Goal: Transaction & Acquisition: Download file/media

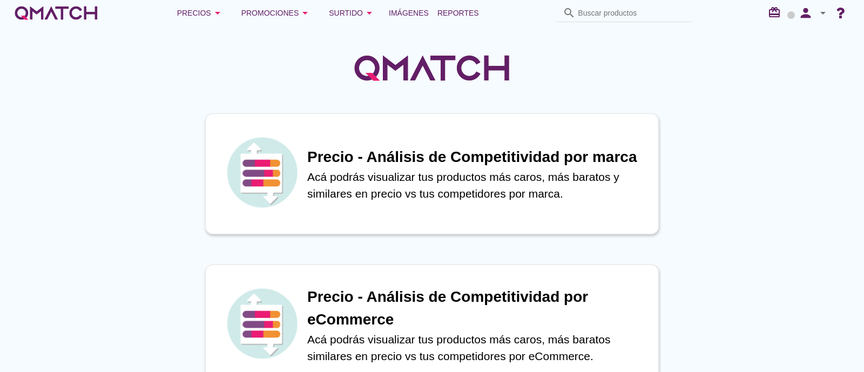
click at [468, 1] on div "Precios arrow_drop_down Promociones arrow_drop_down Surtido arrow_drop_down Imá…" at bounding box center [432, 13] width 864 height 26
click at [471, 8] on span "Reportes" at bounding box center [458, 12] width 42 height 13
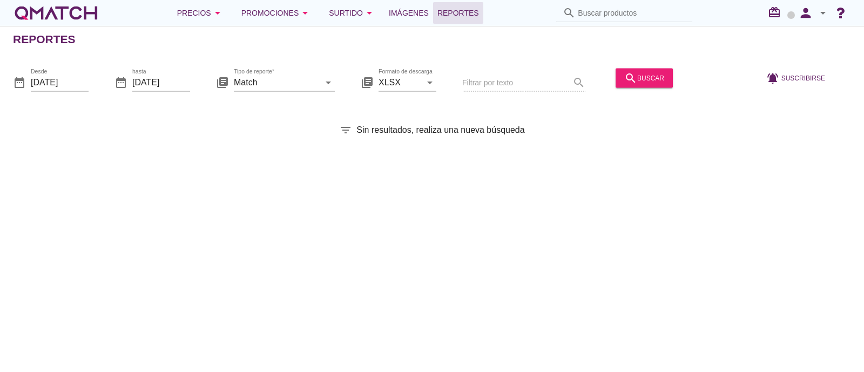
click at [232, 81] on div "library_books Tipo de reporte* Match arrow_drop_down" at bounding box center [275, 84] width 119 height 35
click at [280, 98] on div at bounding box center [284, 98] width 101 height 6
click at [280, 81] on input "Match" at bounding box center [277, 81] width 86 height 17
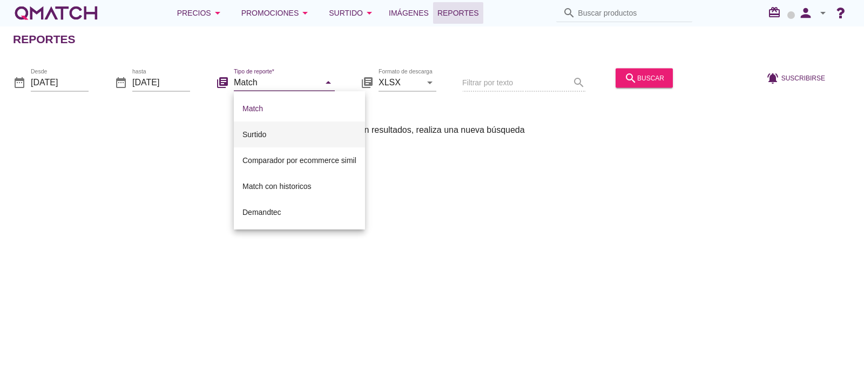
click at [294, 133] on div "Surtido" at bounding box center [299, 134] width 114 height 13
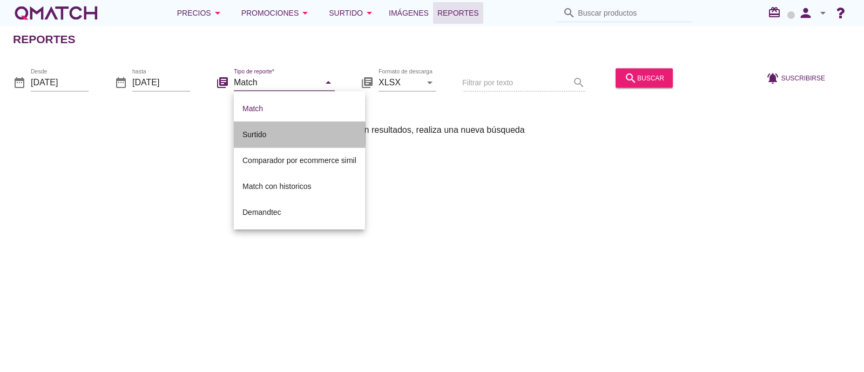
type input "Surtido"
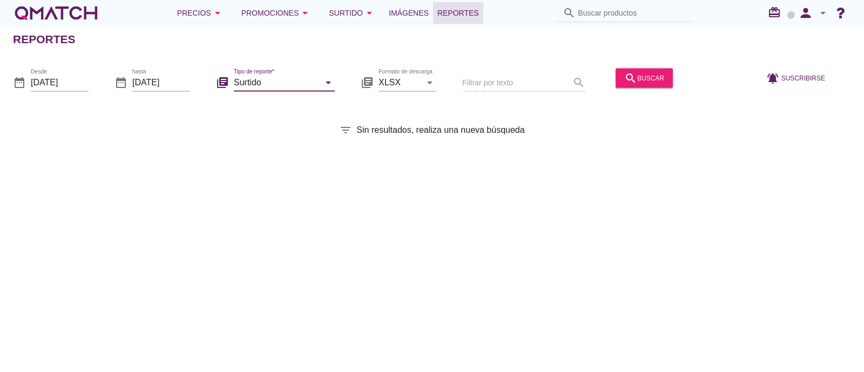
click at [110, 104] on div "Reportes date_range Desde [DATE] date_range hasta [DATE] library_books Tipo de …" at bounding box center [432, 199] width 864 height 346
click at [62, 83] on input "[DATE]" at bounding box center [60, 81] width 58 height 17
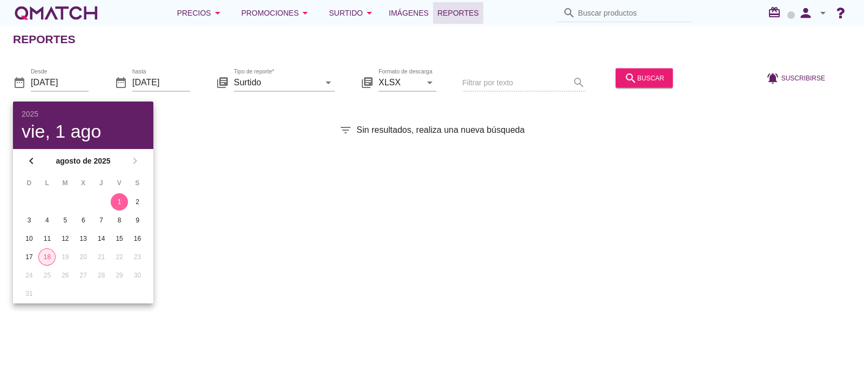
click at [42, 259] on div "18" at bounding box center [47, 257] width 16 height 10
type input "[DATE]"
click at [644, 73] on div "search buscar" at bounding box center [644, 77] width 40 height 13
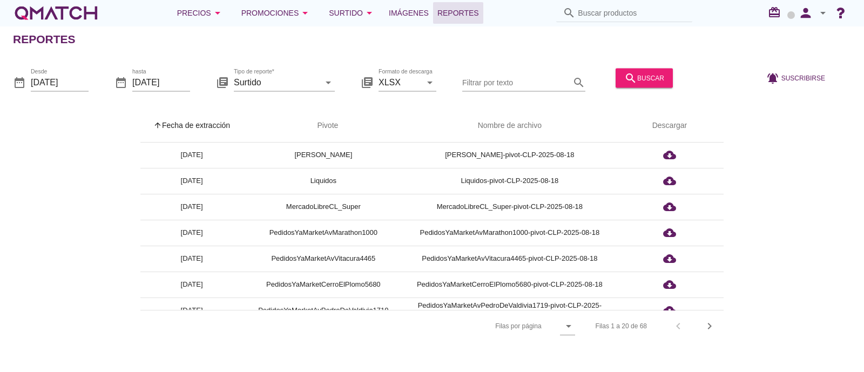
scroll to position [147, 0]
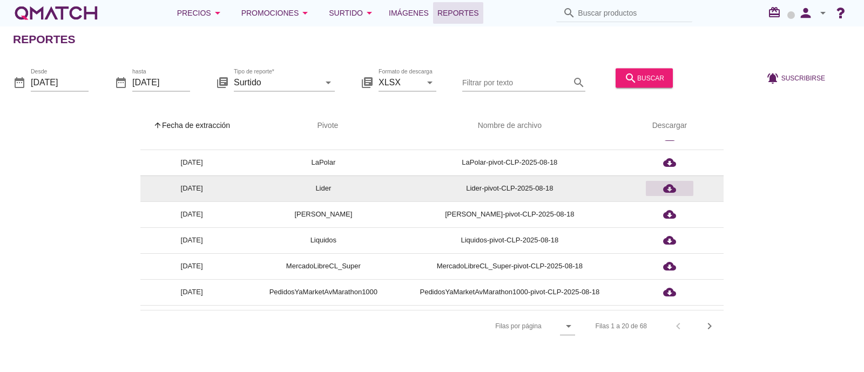
click at [674, 185] on icon "cloud_download" at bounding box center [669, 188] width 13 height 13
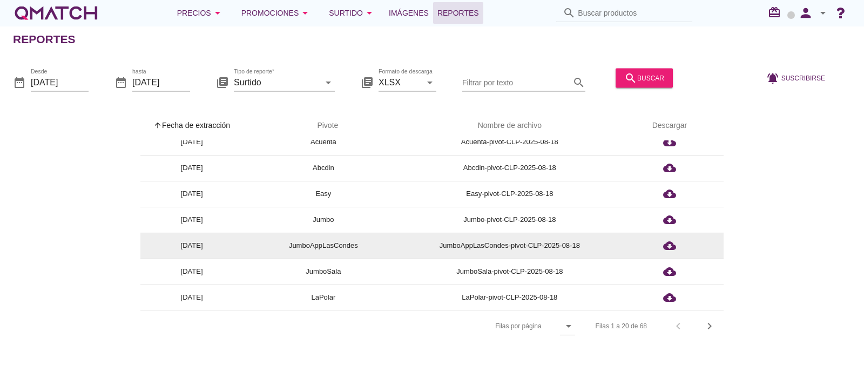
scroll to position [0, 0]
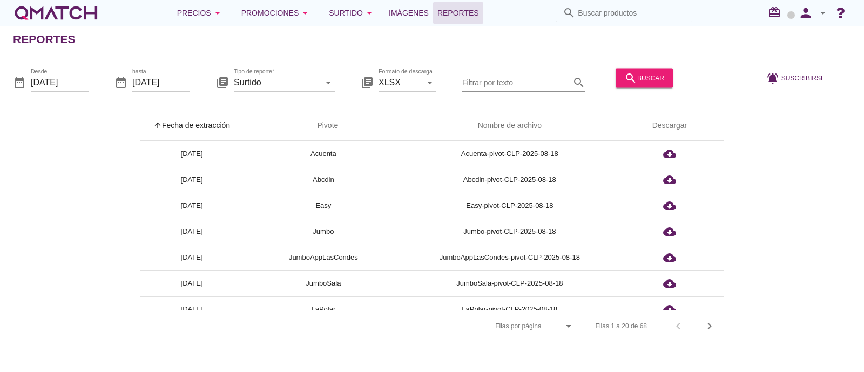
click at [544, 74] on input "Filtrar por texto" at bounding box center [516, 81] width 108 height 17
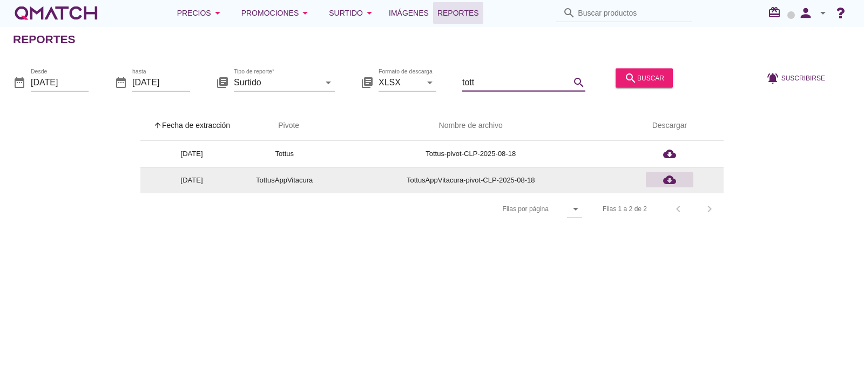
click at [677, 176] on div "cloud_download" at bounding box center [669, 179] width 39 height 13
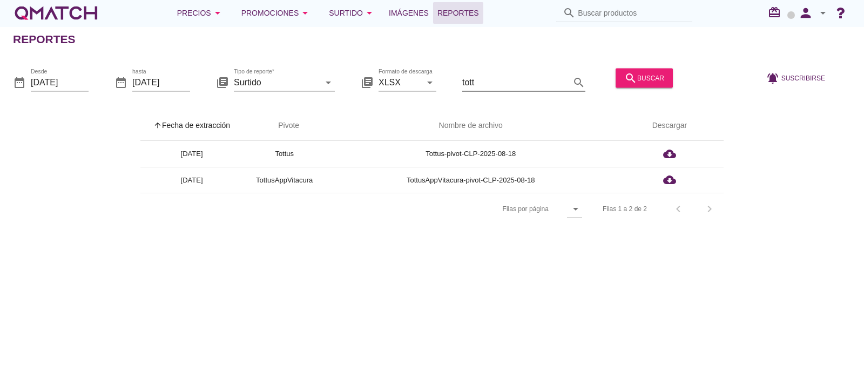
click at [500, 83] on input "tott" at bounding box center [516, 81] width 108 height 17
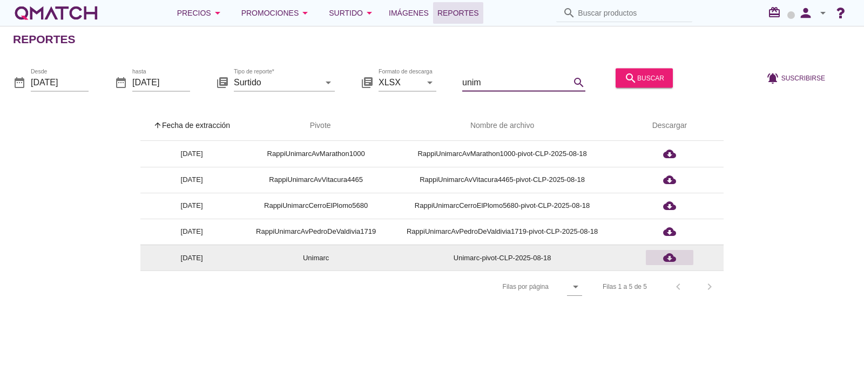
type input "unim"
click at [670, 261] on icon "cloud_download" at bounding box center [669, 257] width 13 height 13
